Goal: Navigation & Orientation: Find specific page/section

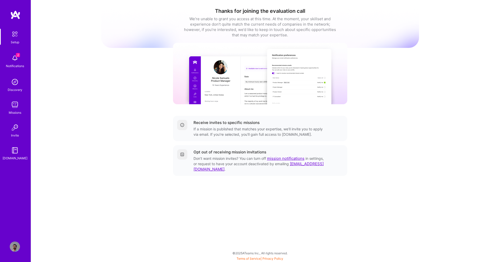
click at [11, 105] on img at bounding box center [15, 105] width 10 height 10
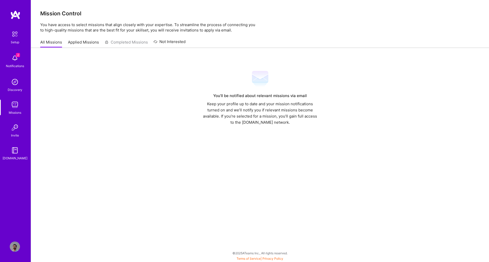
click at [91, 44] on link "Applied Missions" at bounding box center [83, 43] width 31 height 8
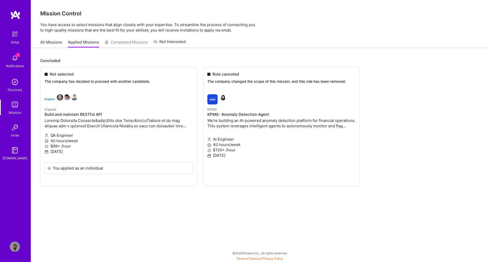
click at [171, 41] on link "Not Interested" at bounding box center [170, 43] width 32 height 9
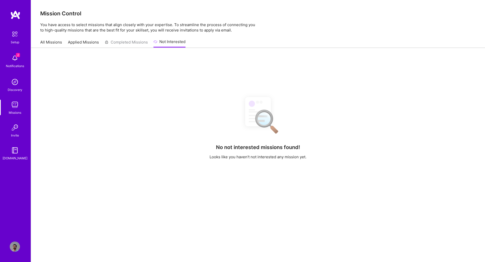
click at [127, 45] on div "All Missions Applied Missions Completed Missions Not Interested" at bounding box center [112, 42] width 145 height 11
drag, startPoint x: 97, startPoint y: 45, endPoint x: 88, endPoint y: 44, distance: 8.5
click at [88, 44] on link "Applied Missions" at bounding box center [83, 43] width 31 height 8
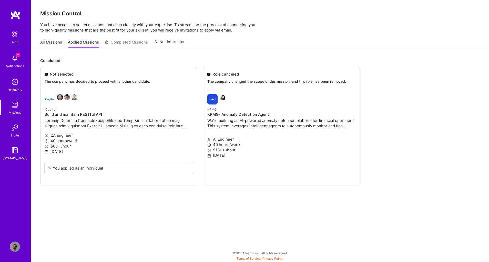
click at [53, 44] on link "All Missions" at bounding box center [51, 43] width 22 height 8
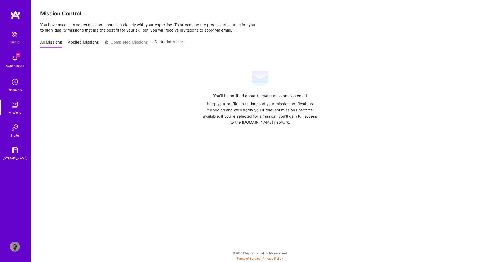
click at [14, 107] on img at bounding box center [15, 105] width 10 height 10
click at [16, 59] on img at bounding box center [15, 58] width 10 height 10
click at [16, 18] on img at bounding box center [15, 14] width 10 height 9
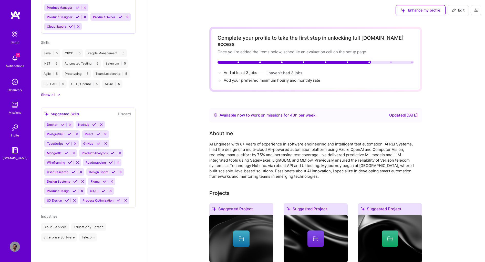
click at [274, 78] on div "Complete your profile to take the first step in unlocking full [DOMAIN_NAME] ac…" at bounding box center [315, 59] width 213 height 65
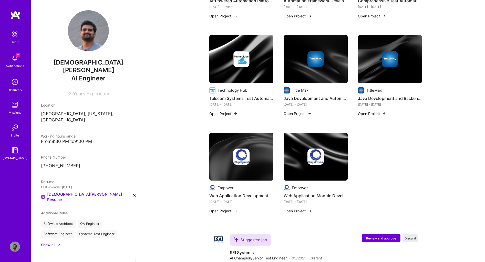
scroll to position [402, 0]
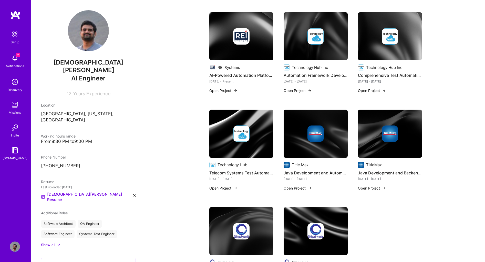
click at [16, 106] on img at bounding box center [15, 105] width 10 height 10
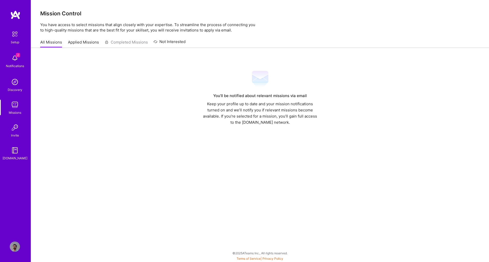
click at [77, 39] on div "All Missions Applied Missions Completed Missions Not Interested" at bounding box center [112, 42] width 145 height 11
click at [77, 39] on link "Applied Missions" at bounding box center [83, 43] width 31 height 8
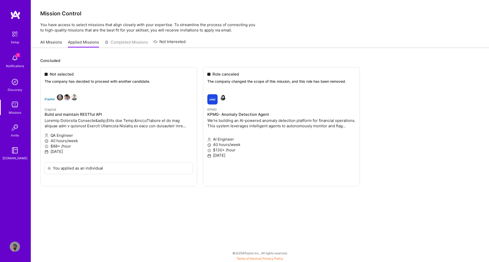
click at [16, 149] on img at bounding box center [15, 150] width 10 height 10
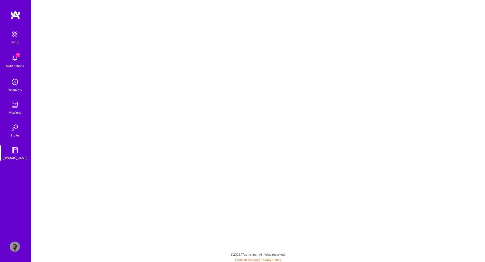
click at [12, 58] on img at bounding box center [15, 58] width 10 height 10
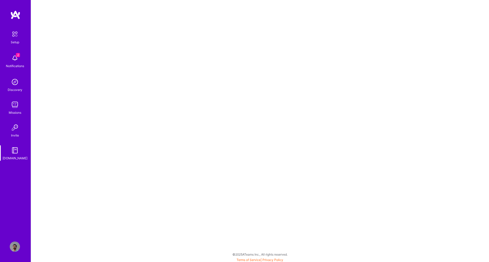
click at [15, 40] on div "Setup" at bounding box center [15, 41] width 8 height 5
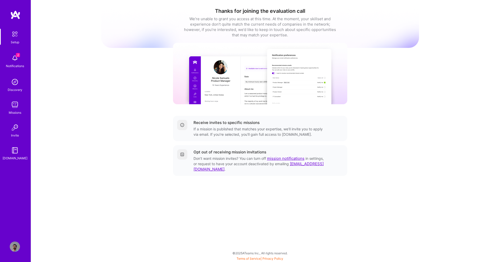
drag, startPoint x: 16, startPoint y: 54, endPoint x: 16, endPoint y: 57, distance: 3.6
click at [16, 57] on img at bounding box center [15, 58] width 10 height 10
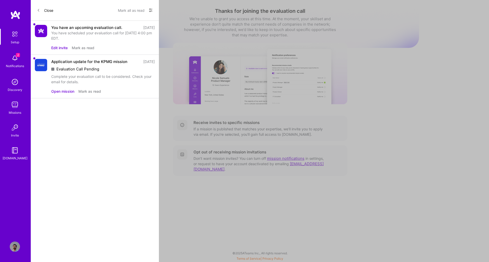
click at [73, 39] on div "You have scheduled your evaluation call for [DATE] 4:00 pm EDT." at bounding box center [103, 35] width 104 height 11
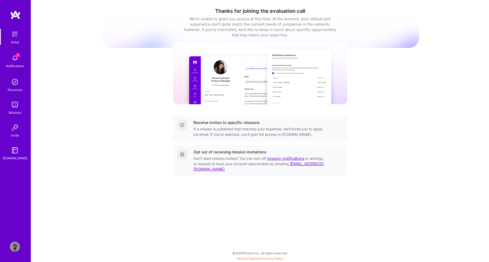
click at [21, 84] on link "Discovery" at bounding box center [15, 85] width 32 height 16
